Goal: Transaction & Acquisition: Purchase product/service

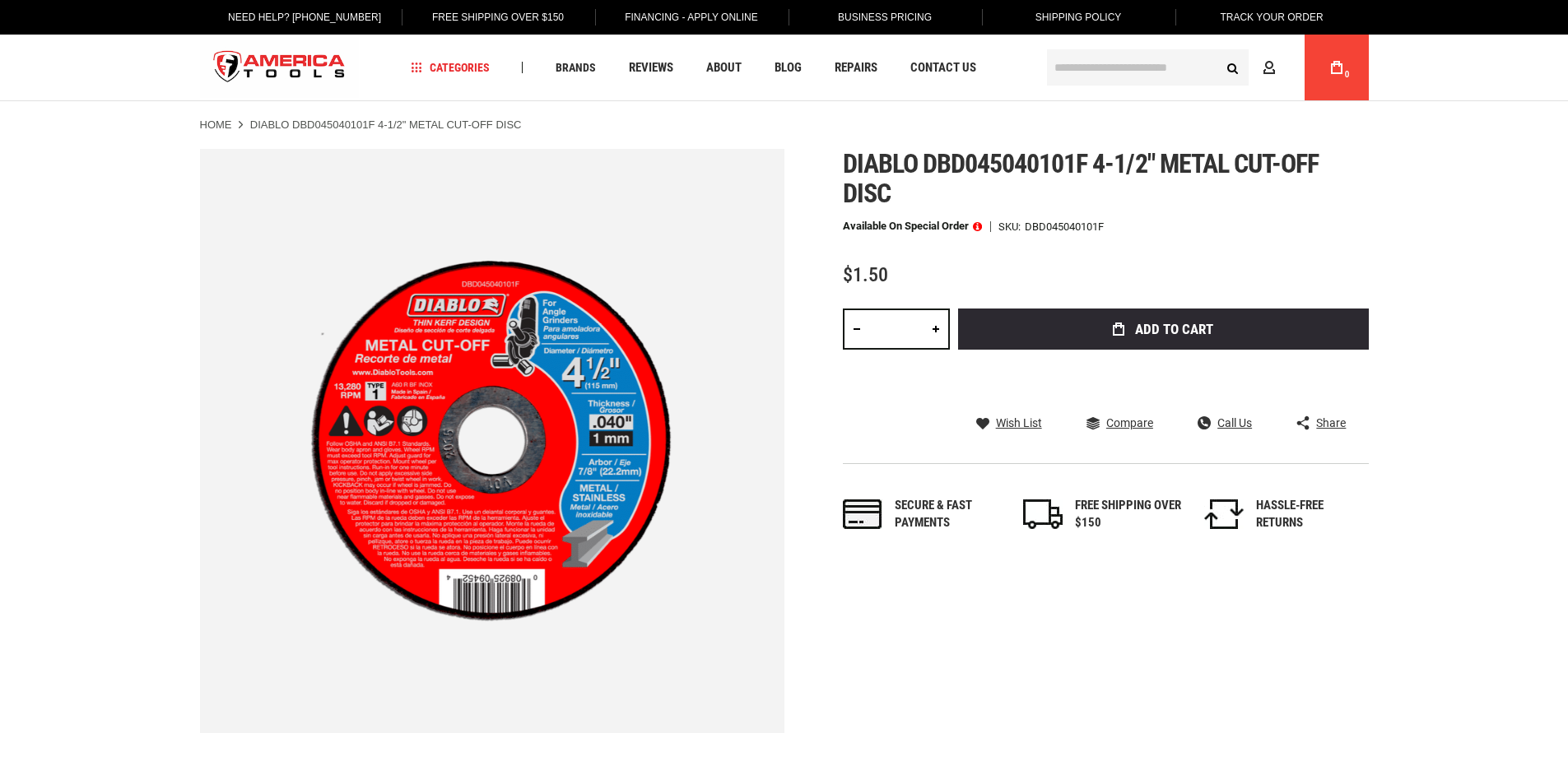
click at [935, 337] on link at bounding box center [936, 329] width 28 height 41
click at [934, 329] on link at bounding box center [936, 329] width 28 height 41
click at [916, 327] on input "*" at bounding box center [896, 329] width 107 height 41
drag, startPoint x: 916, startPoint y: 327, endPoint x: 877, endPoint y: 320, distance: 39.6
click at [877, 320] on input "*" at bounding box center [896, 329] width 107 height 41
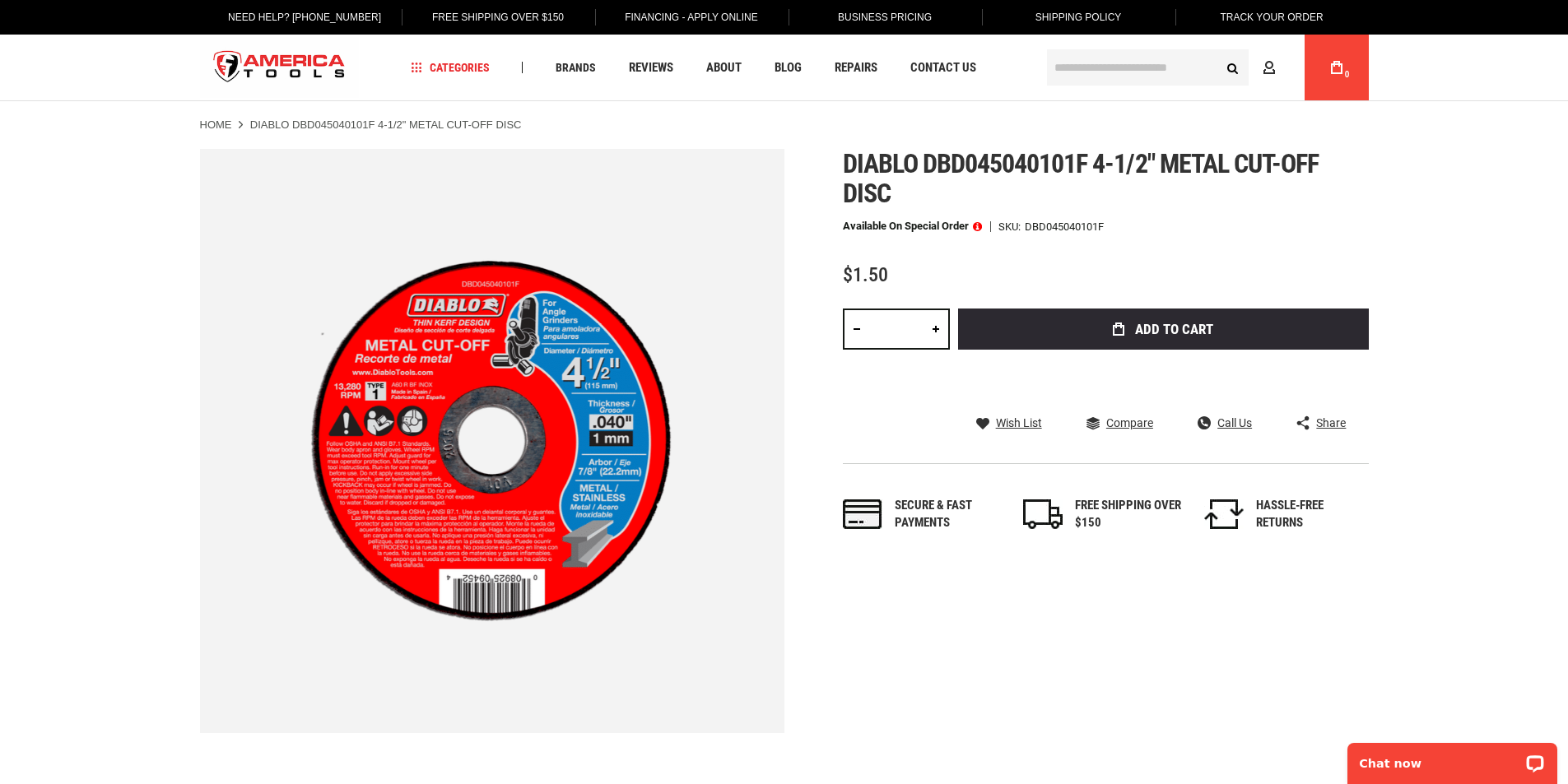
click at [959, 308] on button "Add to Cart" at bounding box center [1164, 329] width 411 height 41
drag, startPoint x: 912, startPoint y: 328, endPoint x: 878, endPoint y: 331, distance: 34.1
click at [878, 331] on input "***" at bounding box center [896, 329] width 107 height 41
type input "**"
click at [959, 308] on button "Add to Cart" at bounding box center [1164, 329] width 411 height 41
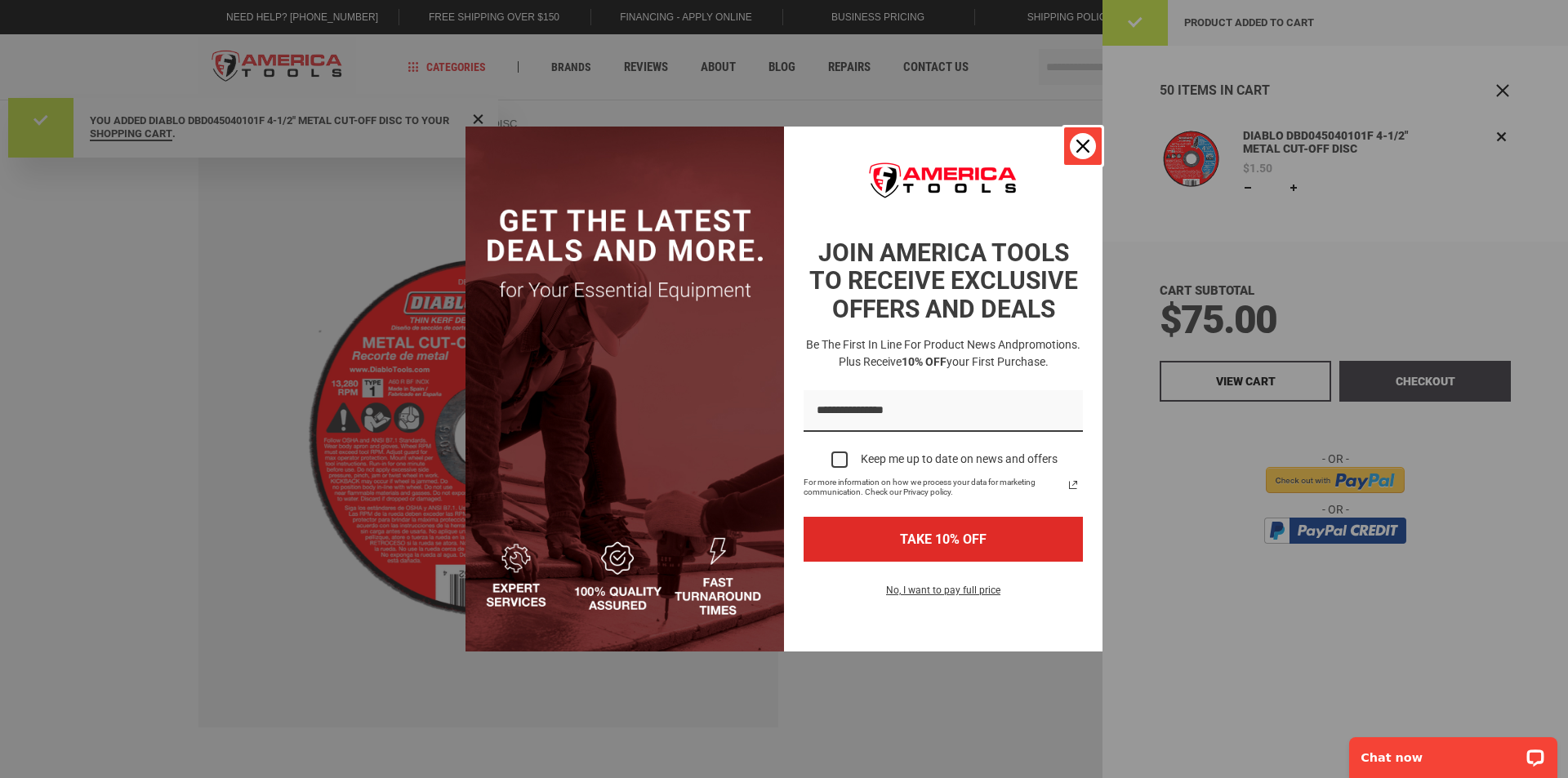
click at [1080, 140] on icon "close icon" at bounding box center [1083, 145] width 13 height 13
